Goal: Task Accomplishment & Management: Manage account settings

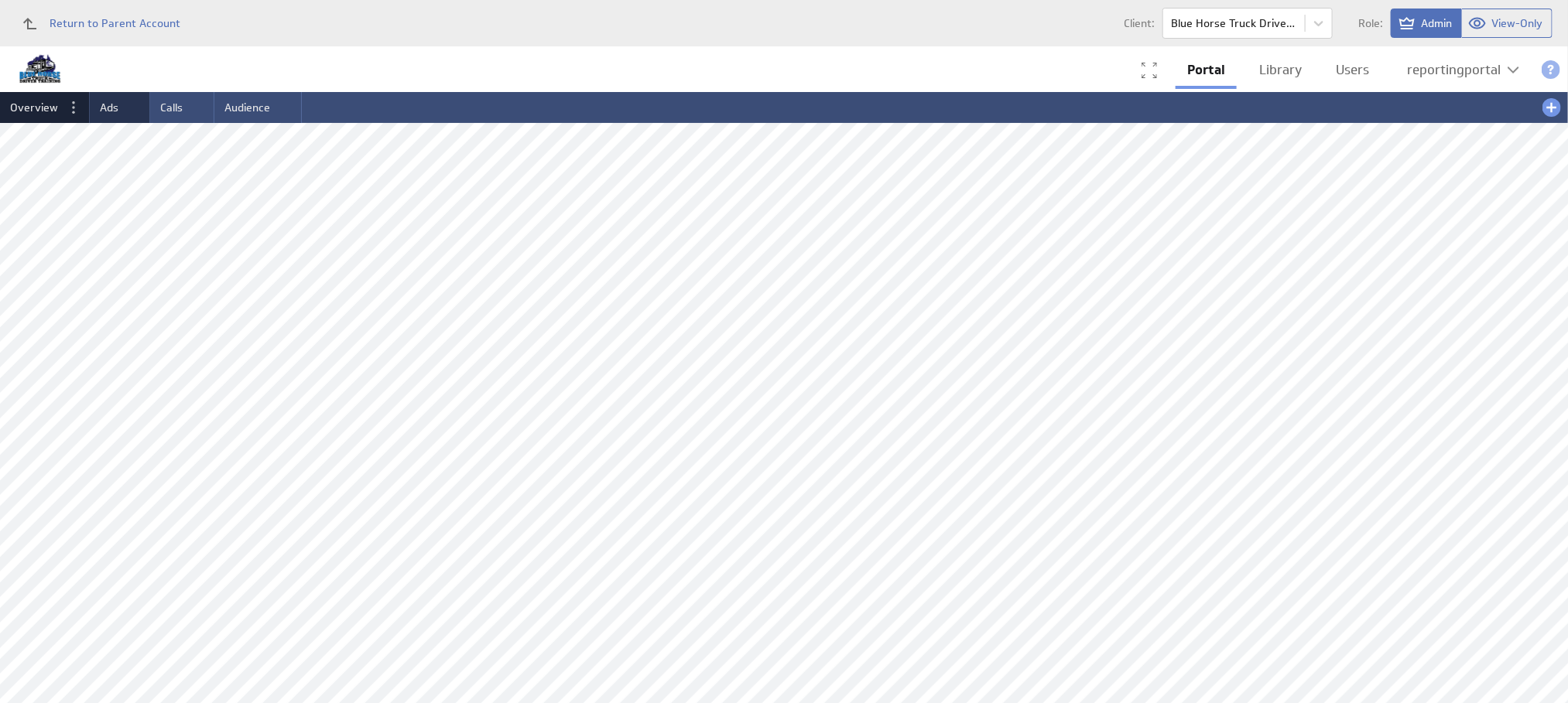
click at [100, 109] on span "Ads" at bounding box center [109, 107] width 18 height 14
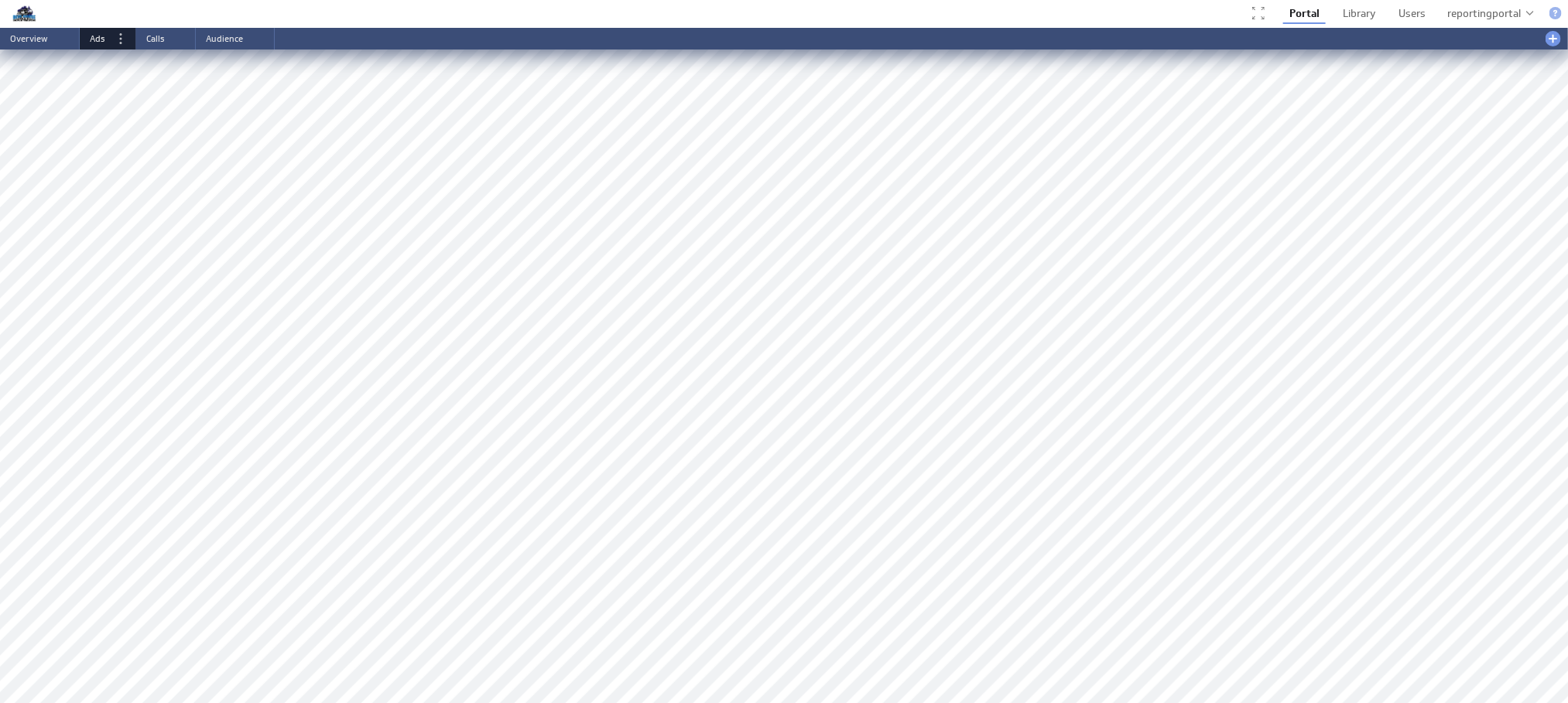
scroll to position [588, 0]
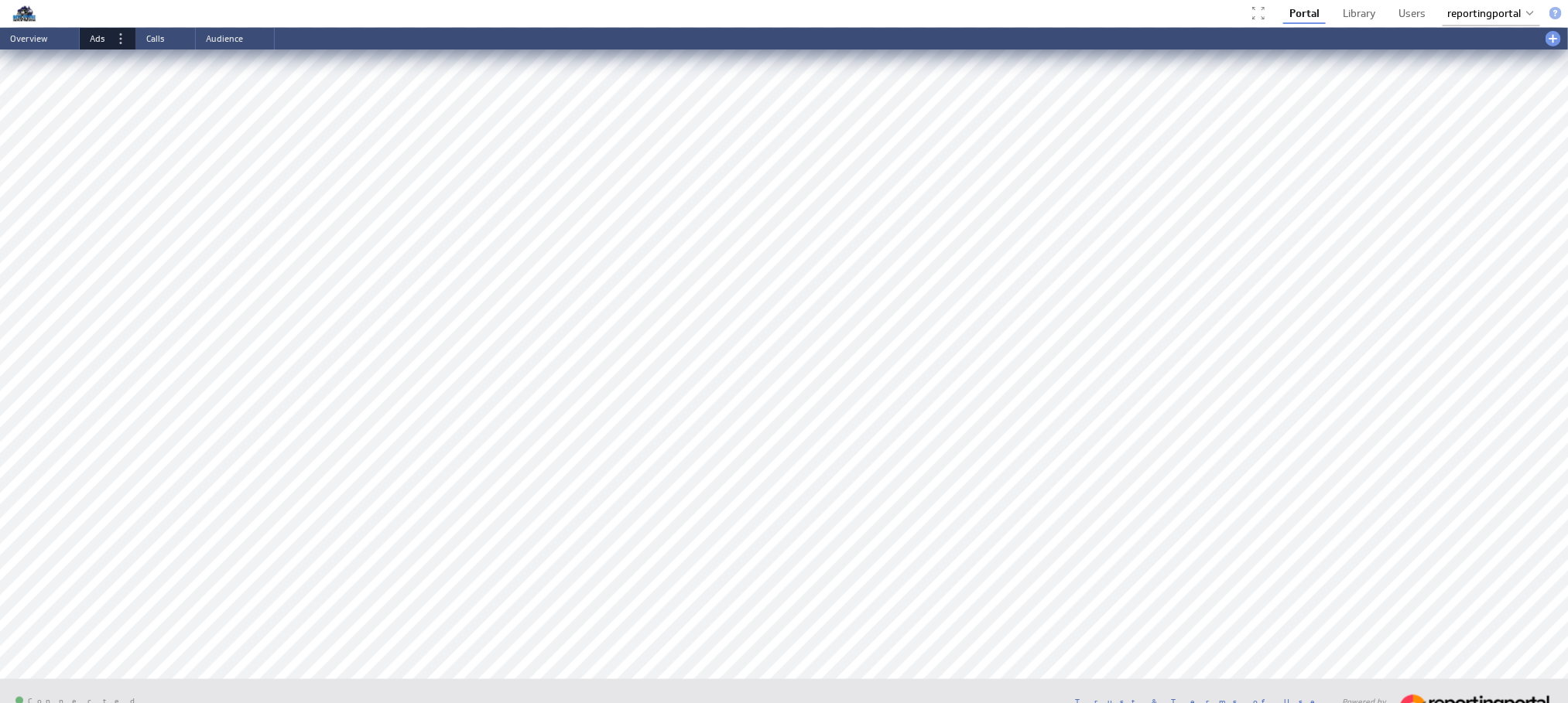
click at [1488, 14] on div "reportingportal" at bounding box center [1483, 13] width 74 height 10
click at [1469, 41] on div "Account" at bounding box center [1490, 43] width 91 height 25
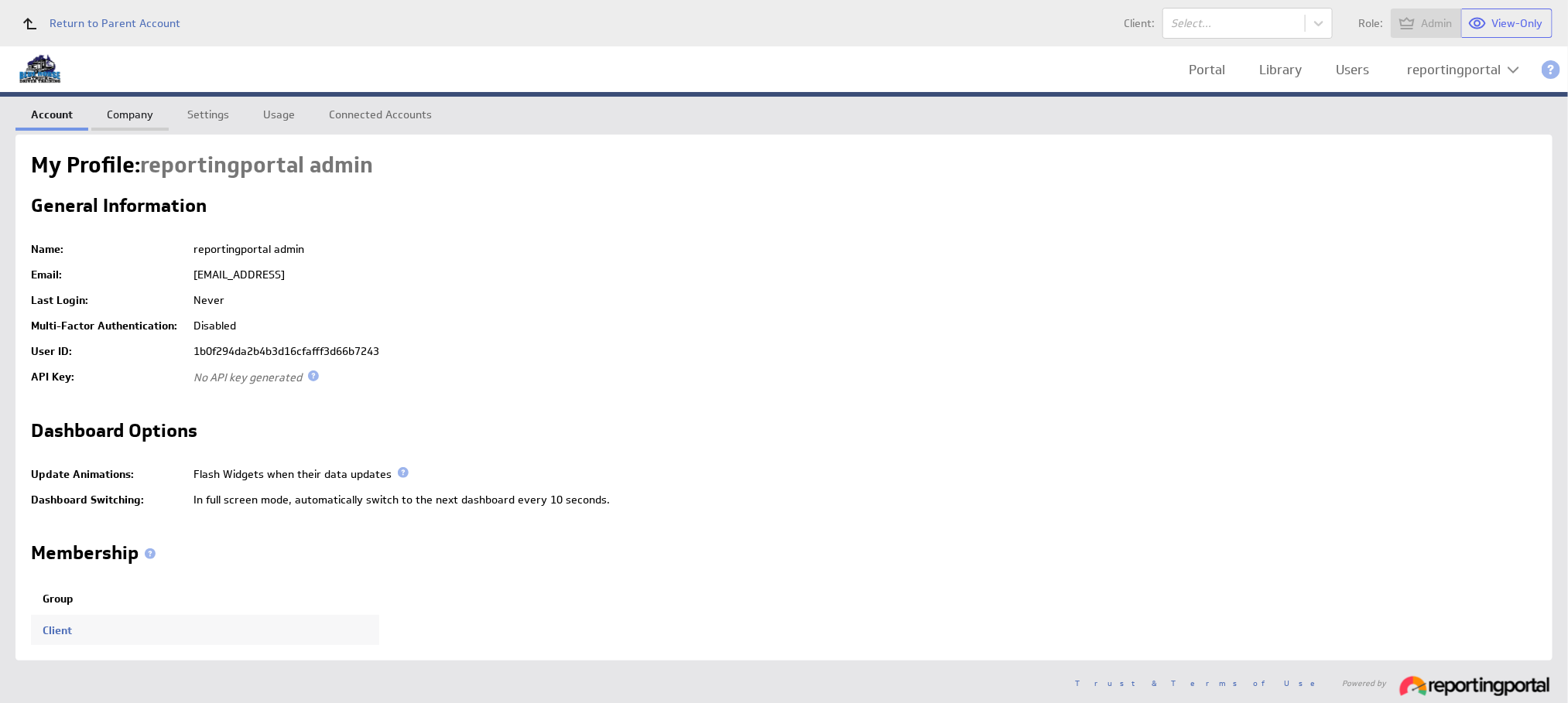
click at [124, 114] on link "Company" at bounding box center [129, 112] width 77 height 31
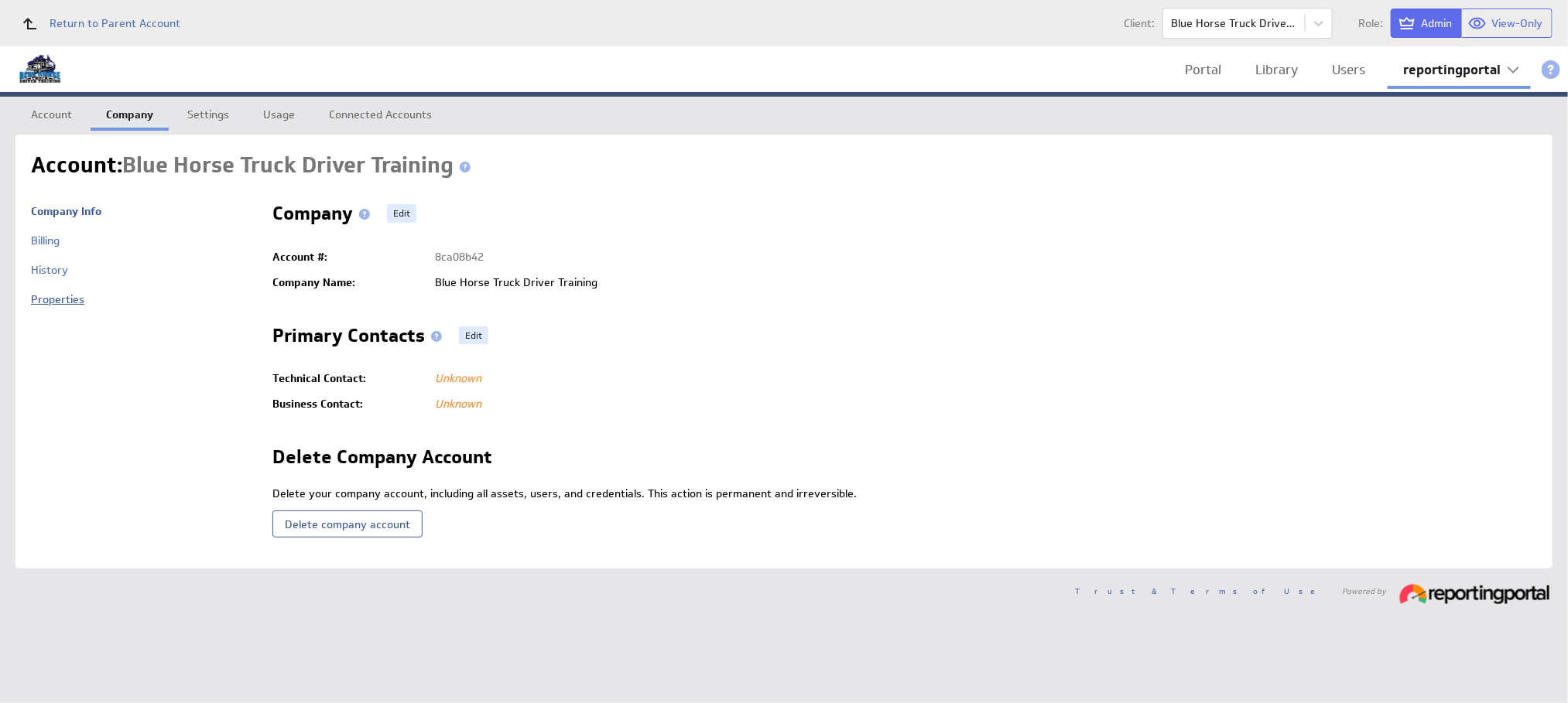
click at [56, 293] on link "Properties" at bounding box center [57, 299] width 53 height 14
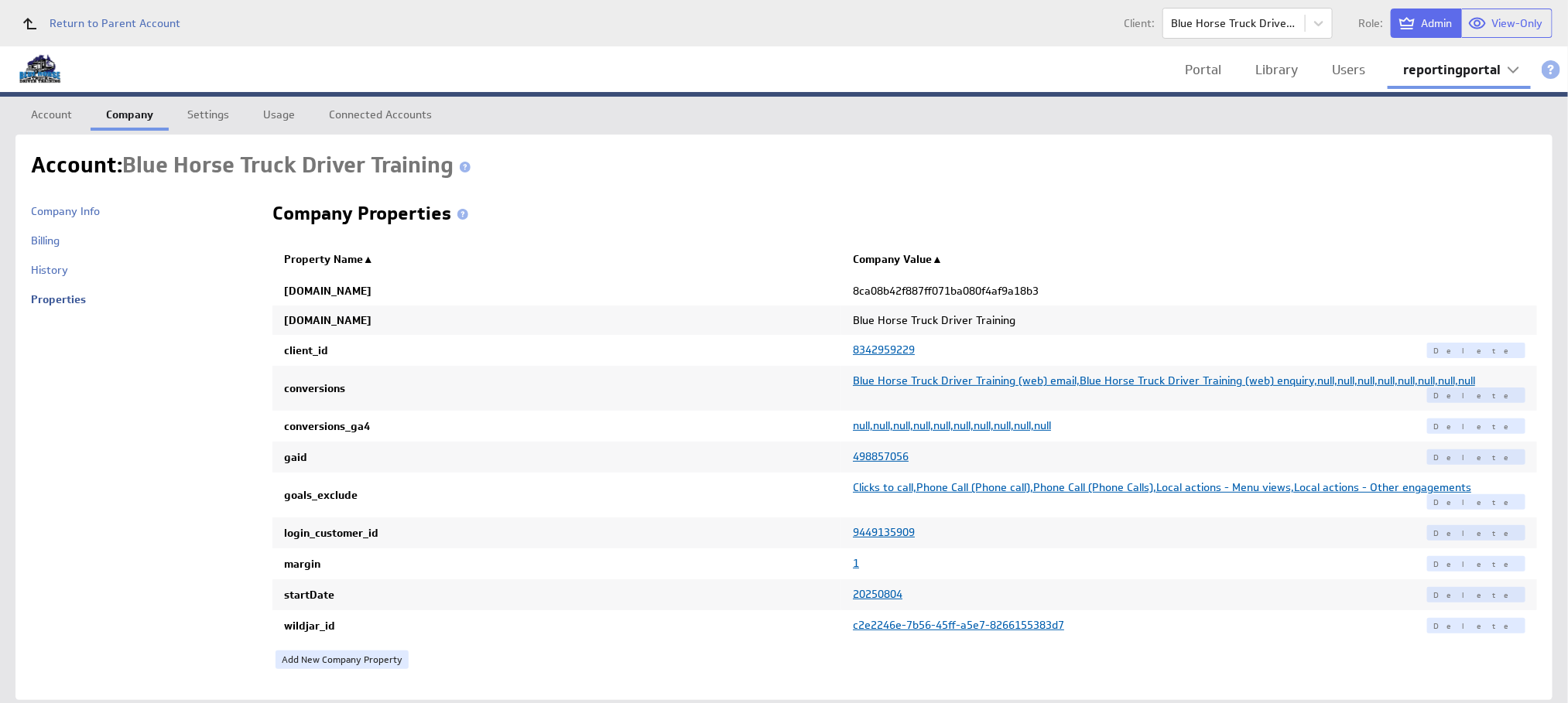
click at [961, 481] on span "Clicks to call,Phone Call (Phone call),Phone Call (Phone Calls),Local actions -…" at bounding box center [1162, 487] width 619 height 14
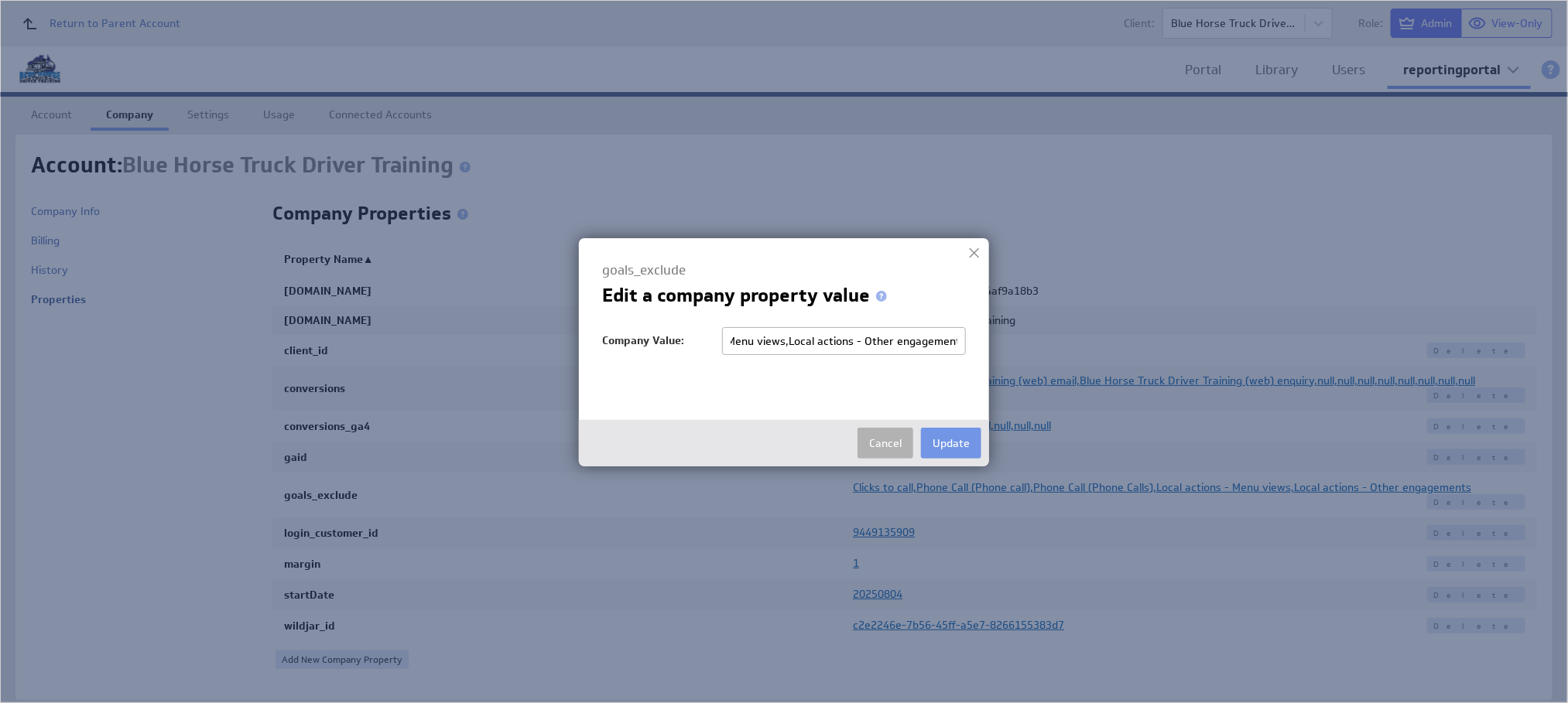
scroll to position [0, 386]
type input "Clicks to call,Phone Call (Phone call),Phone Call (Phone Calls),Local actions -…"
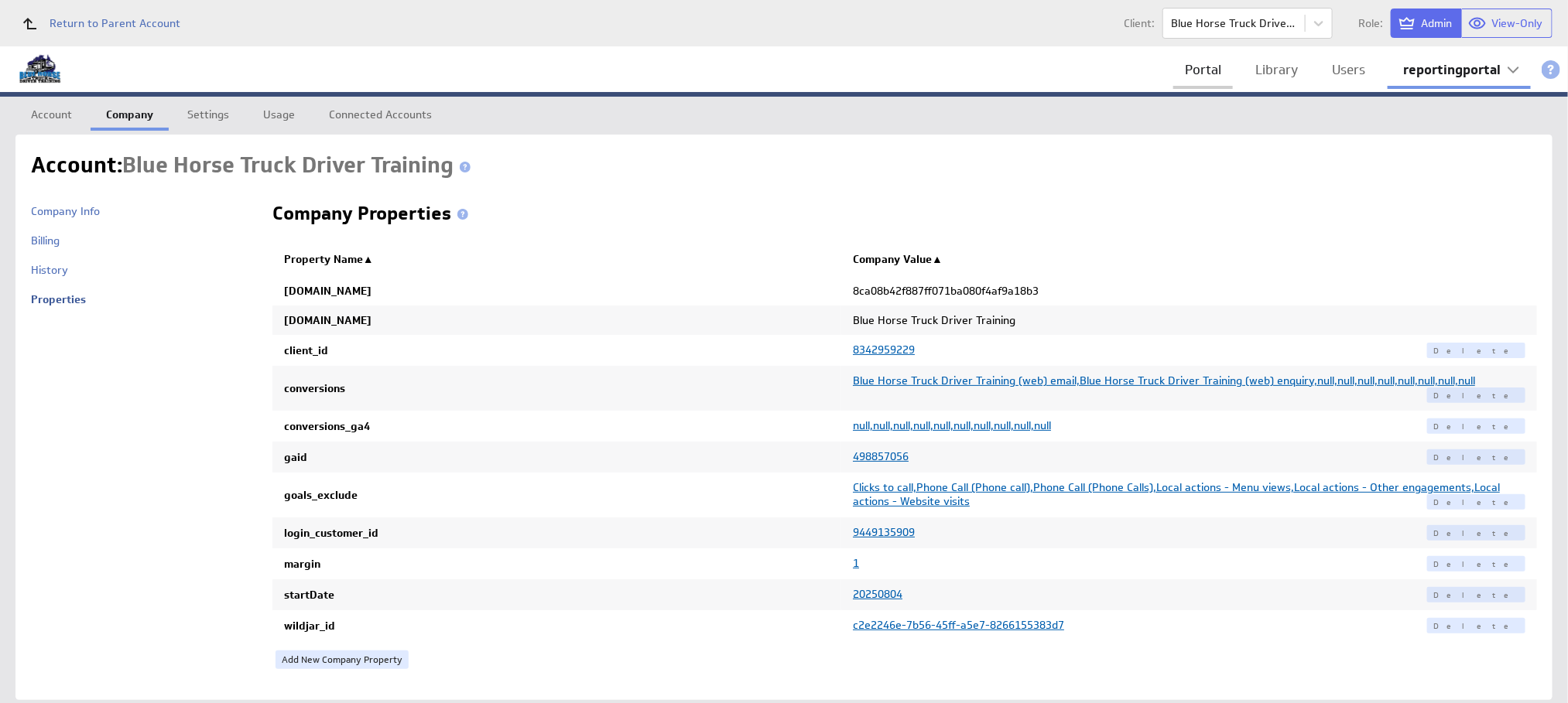
click at [1201, 65] on link "Portal" at bounding box center [1203, 70] width 60 height 32
